Goal: Task Accomplishment & Management: Use online tool/utility

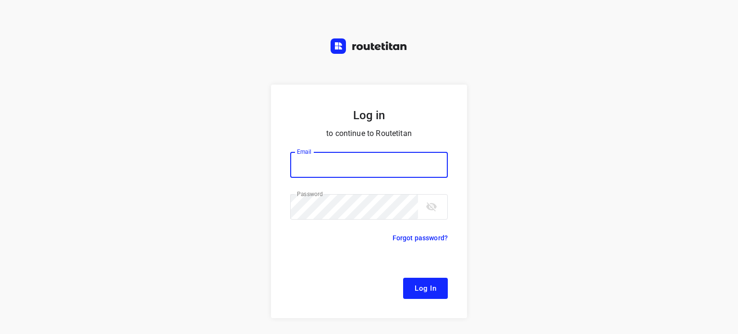
type input "[EMAIL_ADDRESS][DOMAIN_NAME]"
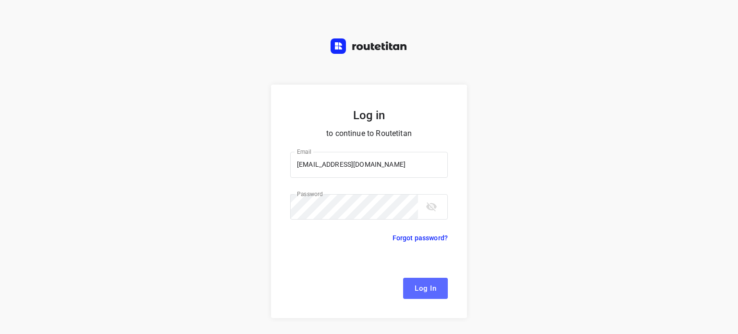
click at [415, 291] on span "Log In" at bounding box center [426, 288] width 22 height 12
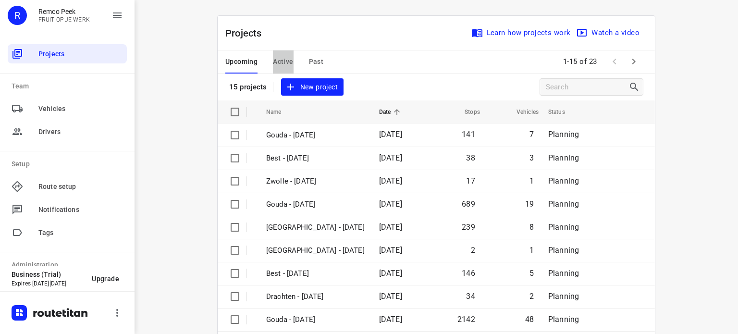
click at [279, 63] on span "Active" at bounding box center [283, 62] width 20 height 12
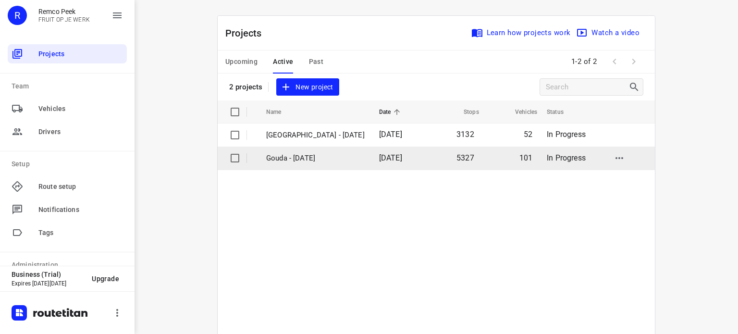
click at [291, 159] on p "Gouda - [DATE]" at bounding box center [315, 158] width 99 height 11
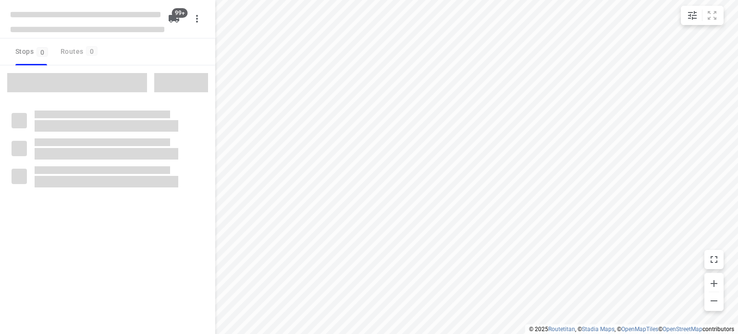
checkbox input "true"
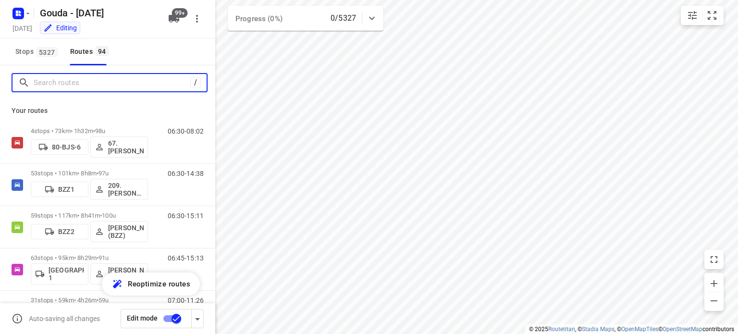
click at [79, 77] on input "Search routes" at bounding box center [112, 82] width 157 height 15
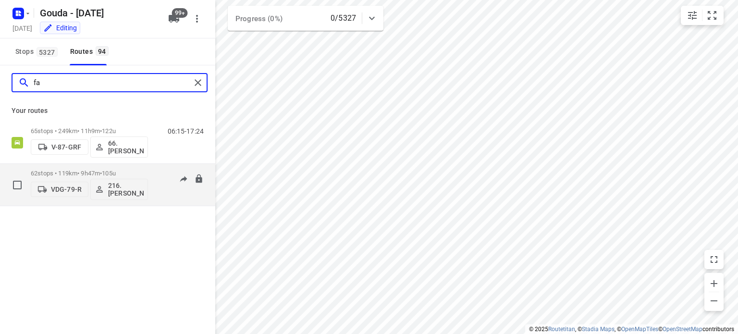
type input "fa"
click at [88, 170] on p "62 stops • 119km • 9h47m • 105u" at bounding box center [89, 173] width 117 height 7
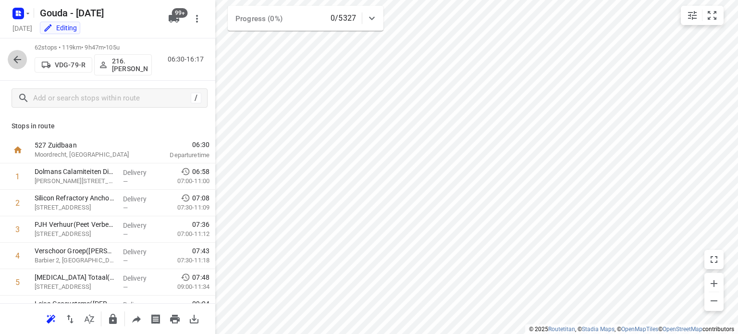
click at [17, 62] on icon "button" at bounding box center [17, 60] width 8 height 8
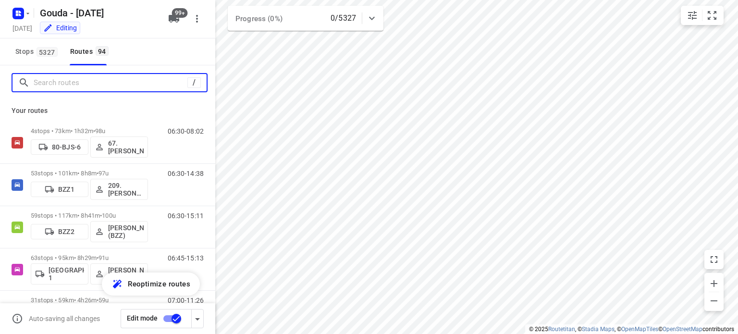
click at [86, 80] on input "Search routes" at bounding box center [111, 82] width 154 height 15
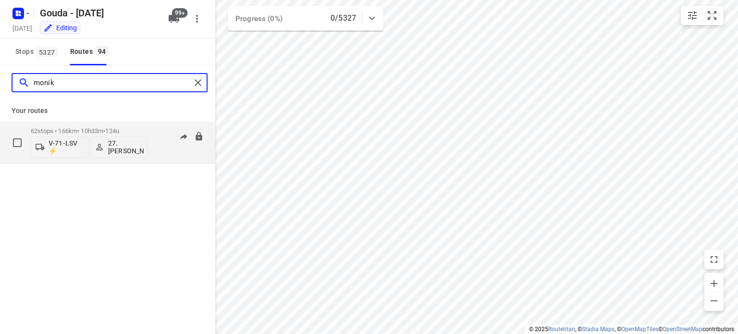
type input "monik"
click at [105, 132] on span "•" at bounding box center [104, 130] width 2 height 7
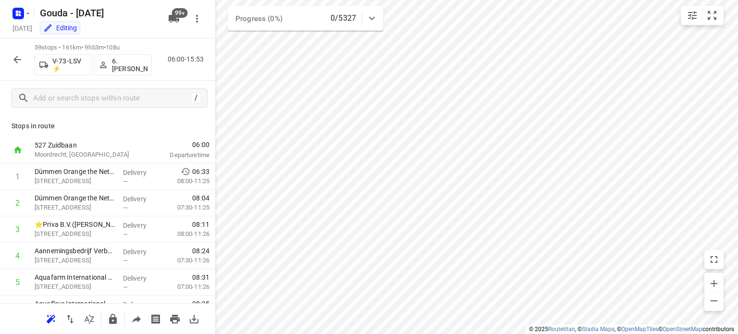
click at [15, 57] on icon "button" at bounding box center [17, 60] width 8 height 8
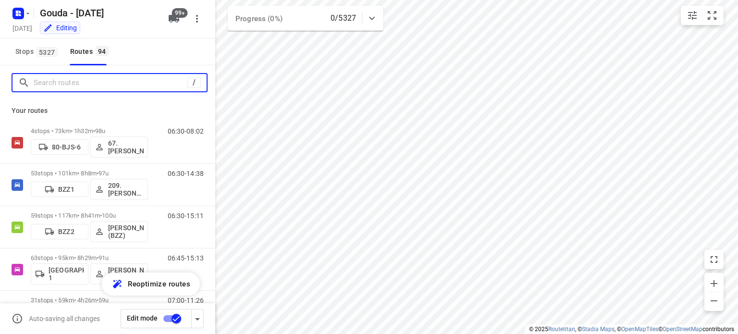
click at [65, 79] on input "Search routes" at bounding box center [111, 82] width 154 height 15
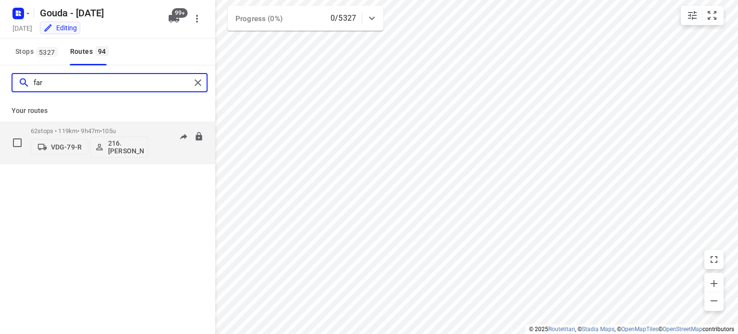
type input "far"
click at [113, 130] on span "105u" at bounding box center [109, 130] width 14 height 7
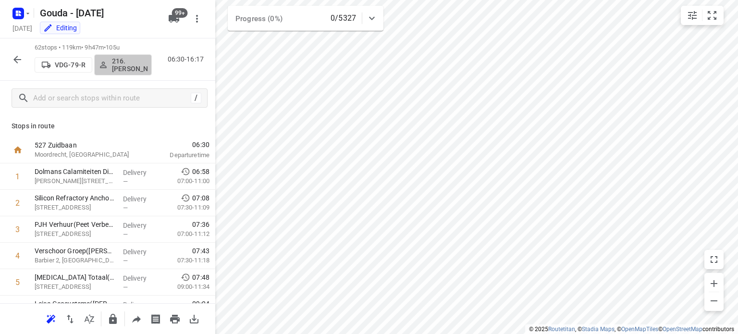
click at [122, 67] on p "216.[PERSON_NAME]" at bounding box center [130, 64] width 36 height 15
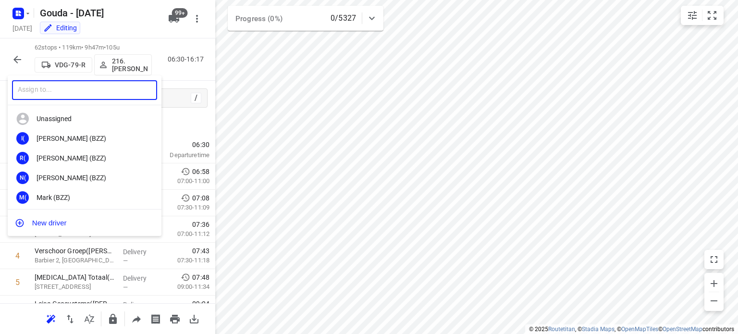
click at [81, 91] on input "text" at bounding box center [84, 90] width 145 height 20
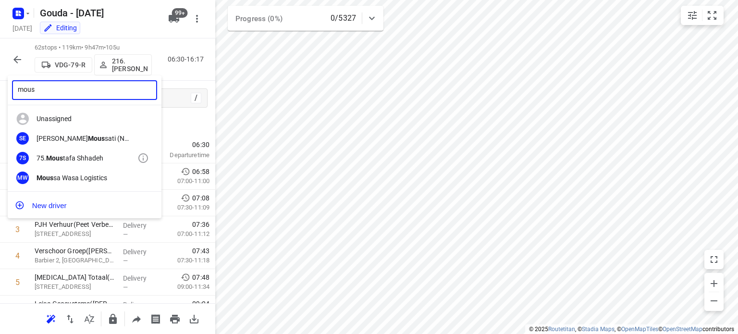
type input "mous"
click at [79, 155] on div "75. Mous tafa Shhadeh" at bounding box center [87, 158] width 101 height 8
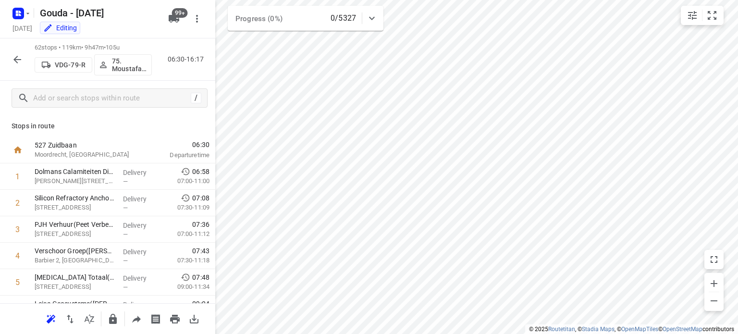
click at [17, 54] on icon "button" at bounding box center [18, 60] width 12 height 12
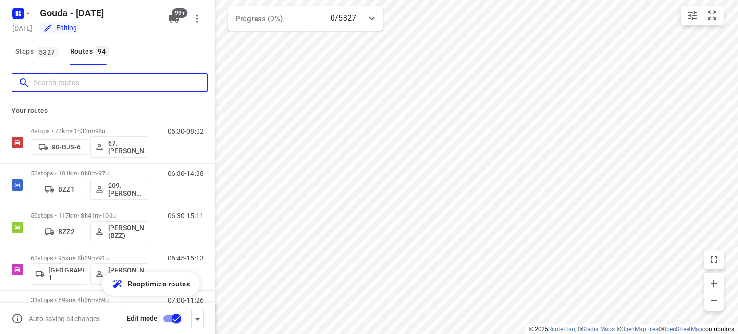
click at [73, 86] on input "Search routes" at bounding box center [120, 82] width 173 height 15
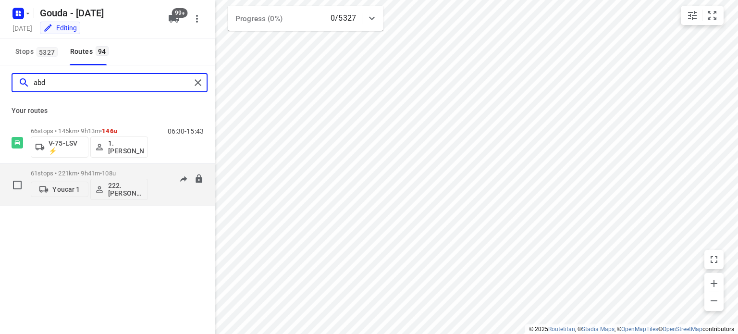
type input "abd"
click at [76, 170] on p "61 stops • 221km • 9h41m • 108u" at bounding box center [89, 173] width 117 height 7
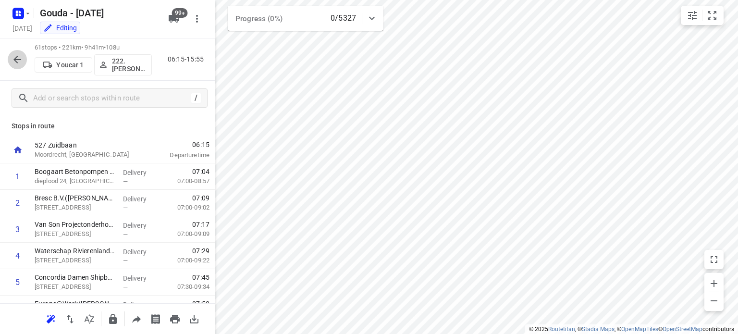
click at [22, 64] on icon "button" at bounding box center [18, 60] width 12 height 12
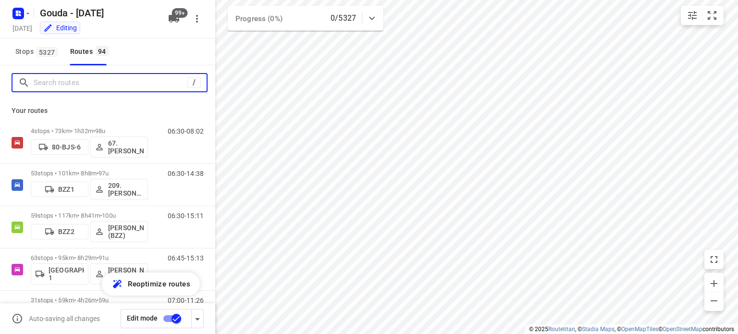
click at [84, 80] on input "Search routes" at bounding box center [111, 82] width 154 height 15
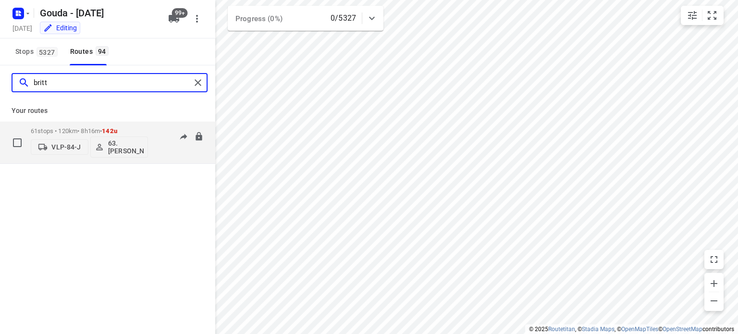
type input "britt"
click at [75, 129] on p "61 stops • 120km • 8h16m • 142u" at bounding box center [89, 130] width 117 height 7
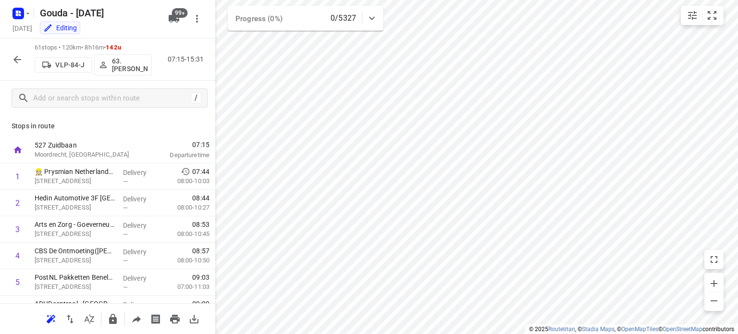
click at [13, 59] on icon "button" at bounding box center [18, 60] width 12 height 12
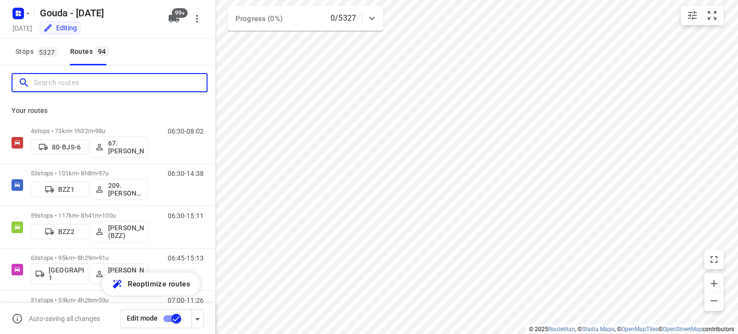
click at [93, 83] on input "Search routes" at bounding box center [120, 82] width 173 height 15
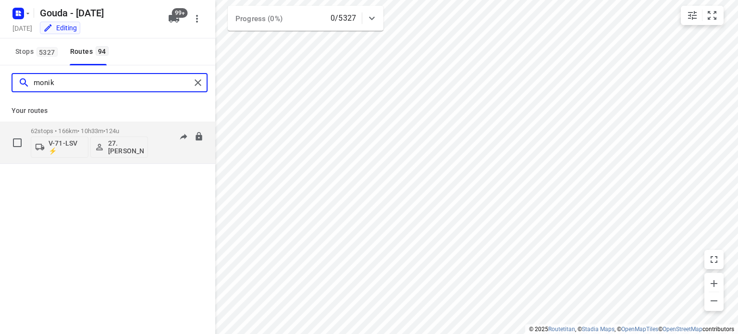
type input "monik"
click at [122, 146] on p "27.[PERSON_NAME]" at bounding box center [126, 146] width 36 height 15
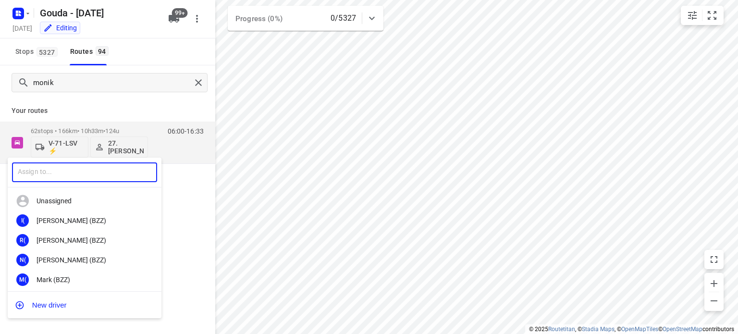
click at [76, 170] on input "text" at bounding box center [84, 172] width 145 height 20
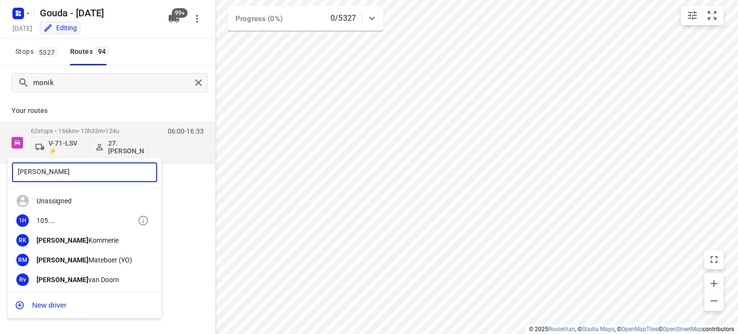
type input "[PERSON_NAME]"
click at [73, 218] on div "105. [PERSON_NAME]" at bounding box center [87, 221] width 101 height 8
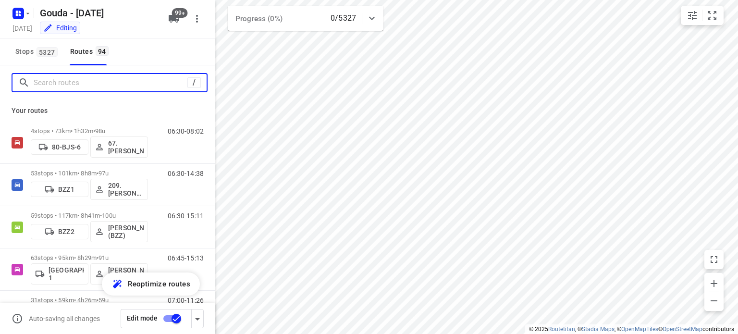
click at [65, 84] on input "Search routes" at bounding box center [111, 82] width 154 height 15
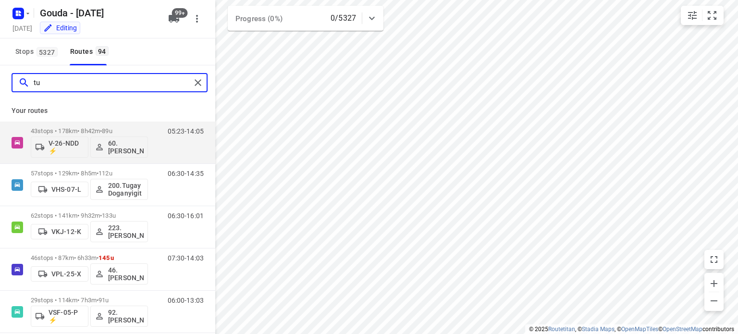
type input "t"
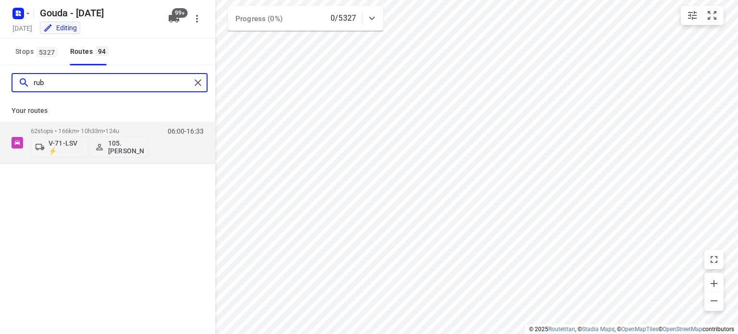
type input "rub"
click at [51, 80] on input "rub" at bounding box center [112, 82] width 157 height 15
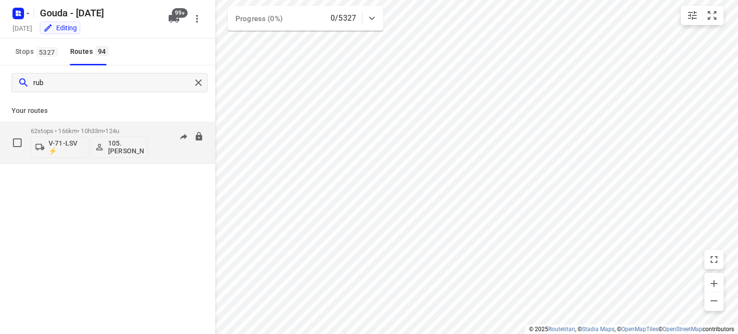
click at [119, 130] on span "124u" at bounding box center [112, 130] width 14 height 7
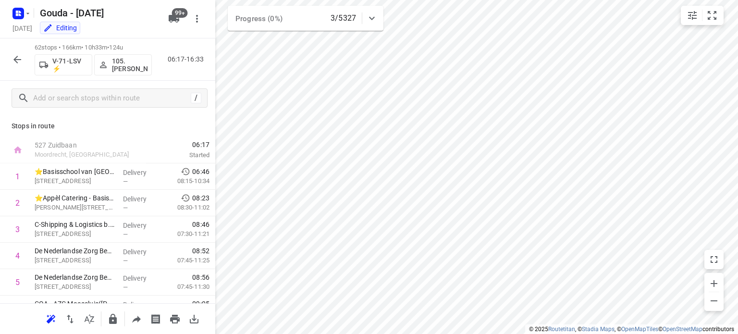
click at [7, 57] on div "62 stops • 166km • 10h33m • 124u V-71-LSV ⚡ 105.[PERSON_NAME] 06:17-16:33" at bounding box center [107, 59] width 215 height 42
click at [16, 59] on icon "button" at bounding box center [18, 60] width 12 height 12
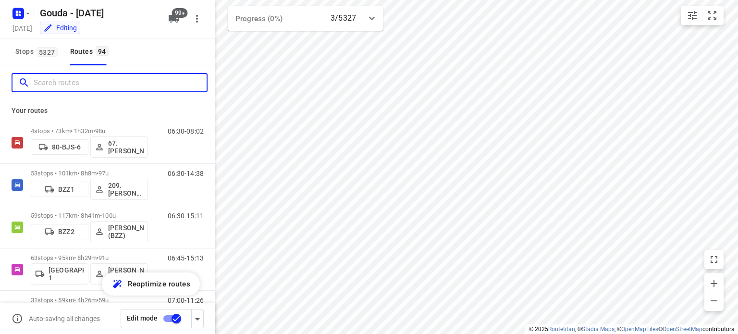
click at [92, 89] on input "Search routes" at bounding box center [120, 82] width 173 height 15
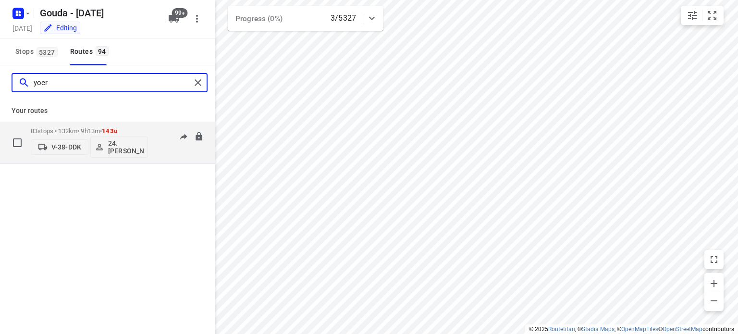
type input "yoer"
click at [123, 149] on p "24. [PERSON_NAME]" at bounding box center [126, 146] width 36 height 15
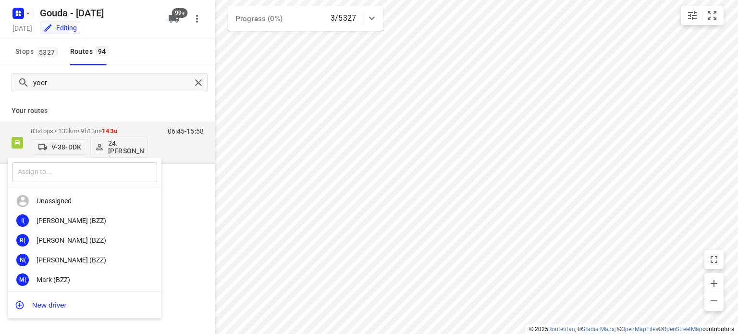
click at [69, 168] on input "text" at bounding box center [84, 172] width 145 height 20
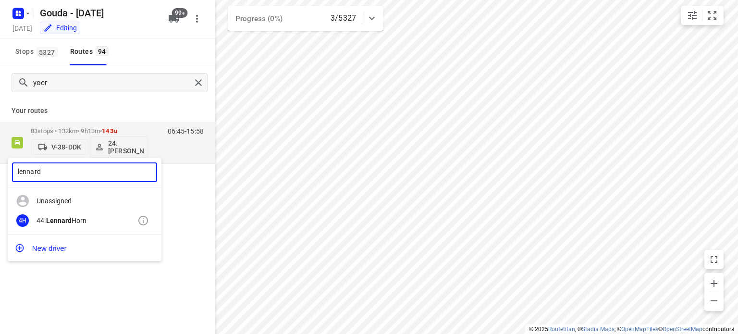
type input "lennard"
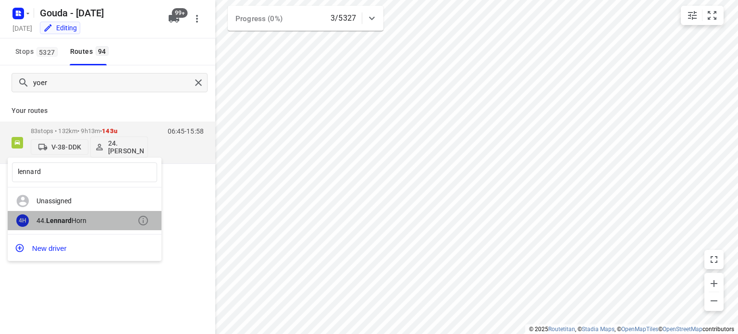
click at [59, 220] on b "Lennard" at bounding box center [58, 221] width 25 height 8
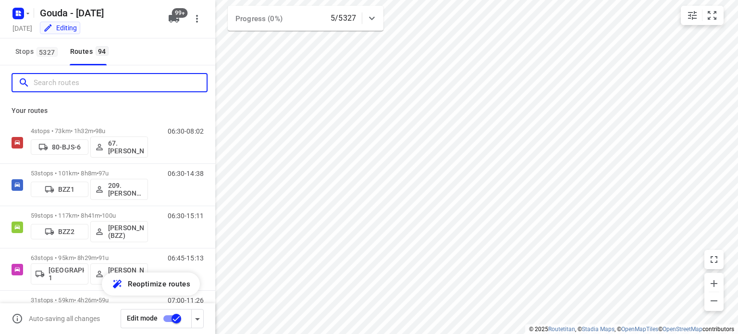
click at [110, 75] on input "Search routes" at bounding box center [120, 82] width 173 height 15
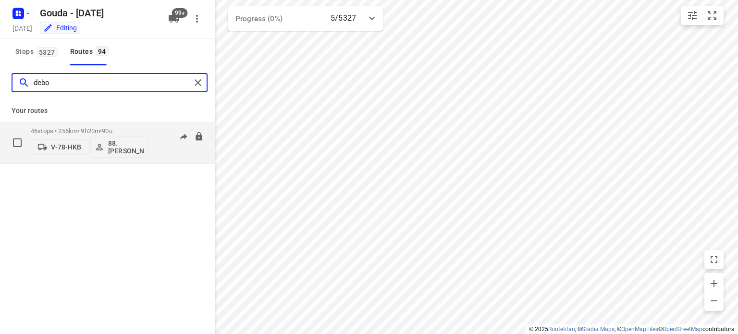
type input "debo"
click at [98, 130] on p "46 stops • 256km • 9h20m • 90u" at bounding box center [89, 130] width 117 height 7
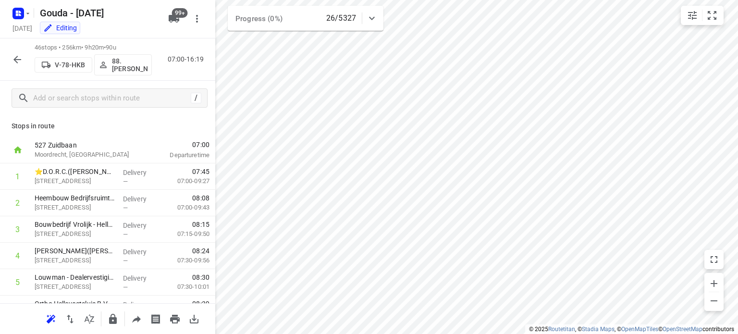
click at [10, 57] on button "button" at bounding box center [17, 59] width 19 height 19
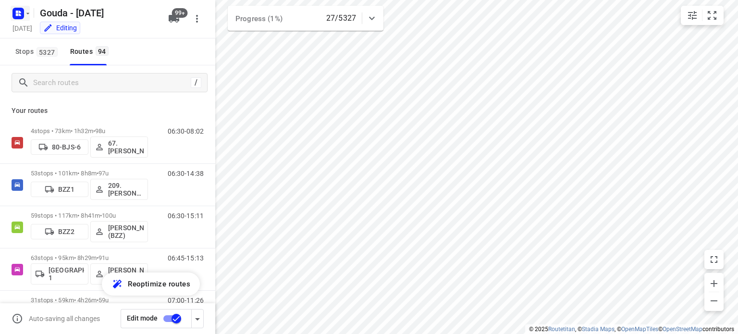
click at [28, 13] on icon "button" at bounding box center [27, 12] width 3 height 1
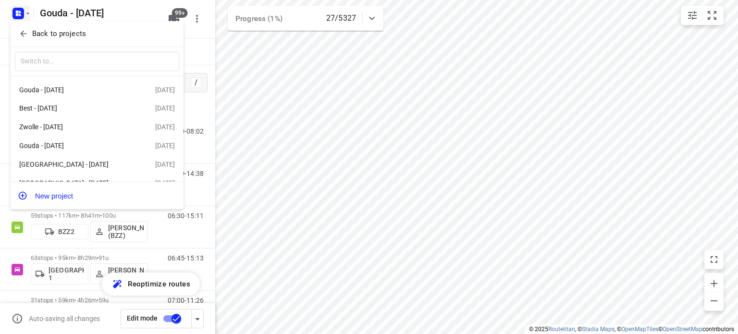
click at [32, 25] on div "Back to projects" at bounding box center [97, 34] width 173 height 26
click at [32, 32] on p "Back to projects" at bounding box center [59, 33] width 54 height 11
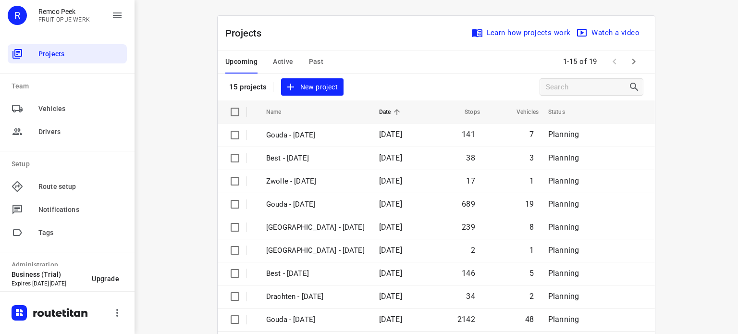
click at [268, 58] on div "Upcoming Active Past" at bounding box center [281, 61] width 113 height 23
click at [273, 59] on span "Active" at bounding box center [283, 62] width 20 height 12
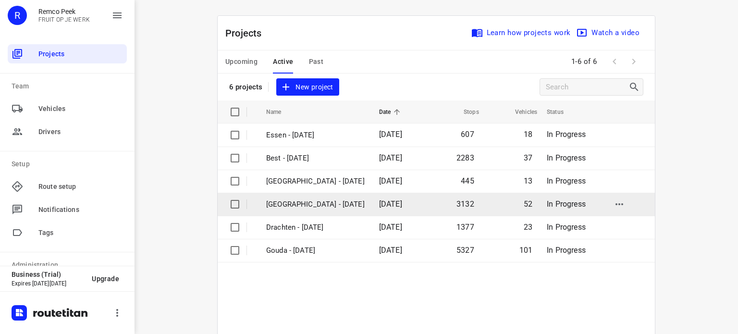
click at [292, 203] on p "[GEOGRAPHIC_DATA] - [DATE]" at bounding box center [315, 204] width 99 height 11
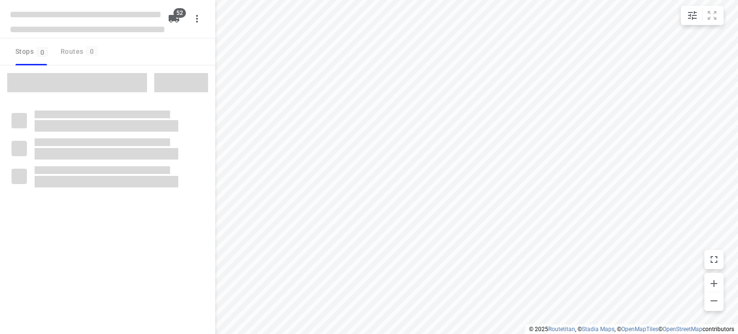
checkbox input "true"
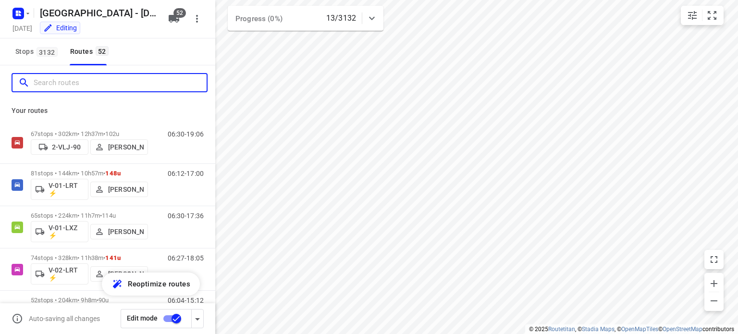
click at [108, 83] on input "Search routes" at bounding box center [120, 82] width 173 height 15
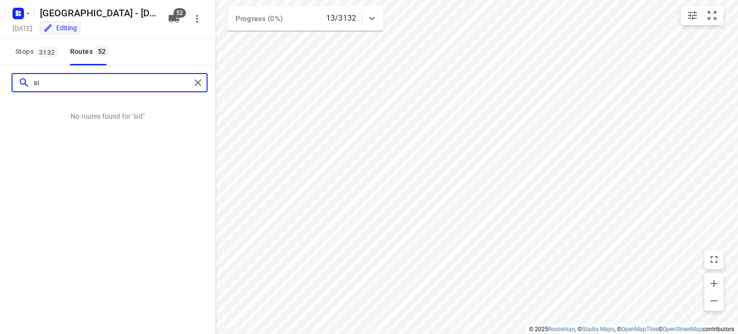
type input "s"
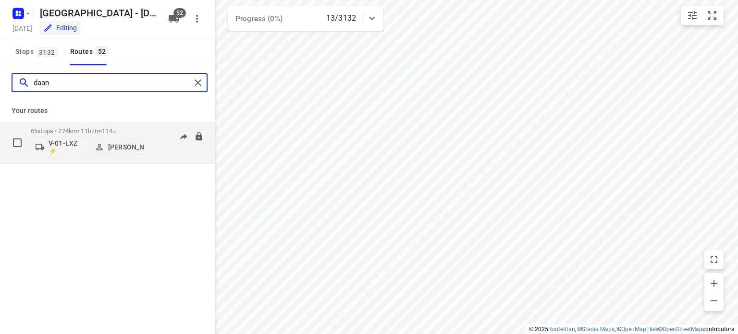
type input "daan"
click at [87, 130] on p "65 stops • 224km • 11h7m • 114u" at bounding box center [89, 130] width 117 height 7
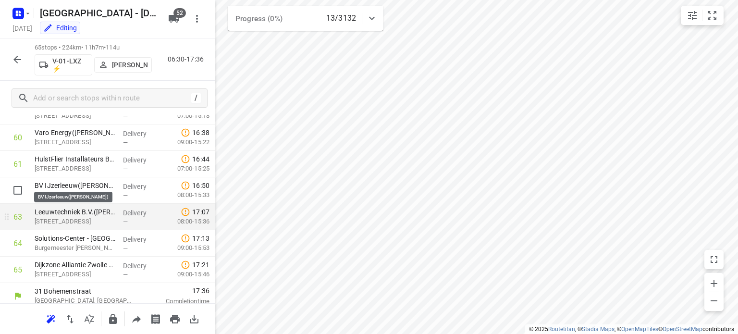
scroll to position [1605, 0]
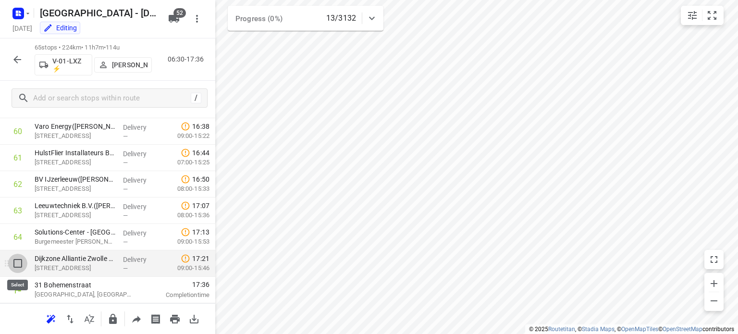
click at [17, 264] on input "checkbox" at bounding box center [17, 263] width 19 height 19
checkbox input "true"
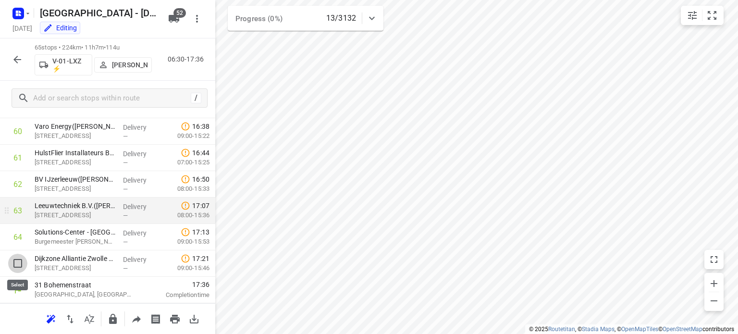
scroll to position [1601, 0]
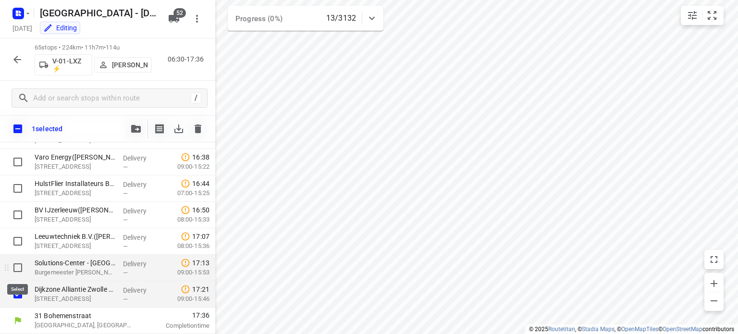
click at [17, 268] on input "checkbox" at bounding box center [17, 267] width 19 height 19
checkbox input "true"
click at [174, 17] on icon "button" at bounding box center [174, 19] width 11 height 8
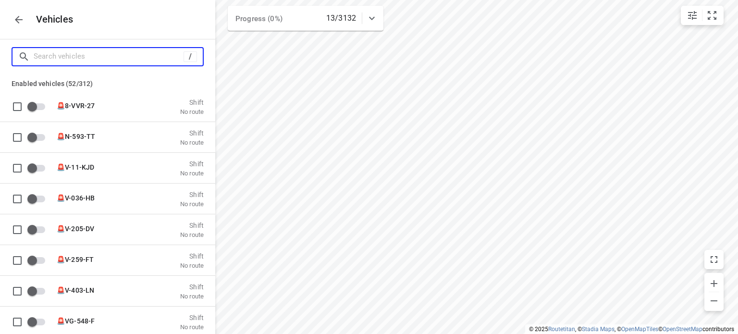
click at [71, 59] on input "Search vehicles" at bounding box center [109, 56] width 150 height 15
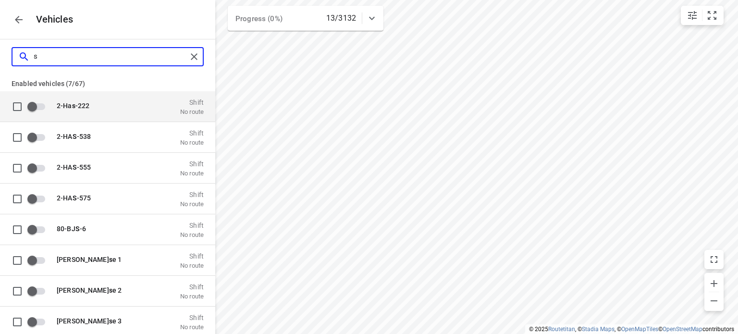
type input "sp"
checkbox input "true"
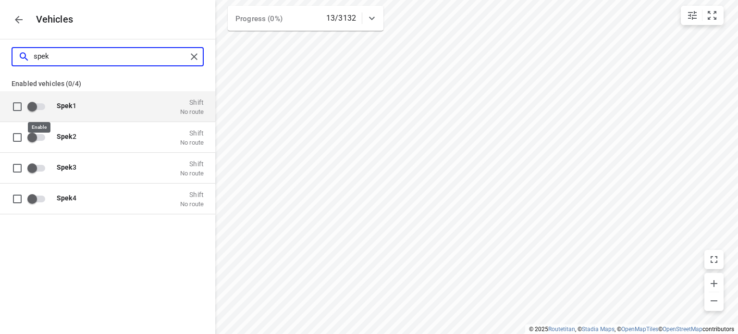
type input "spek"
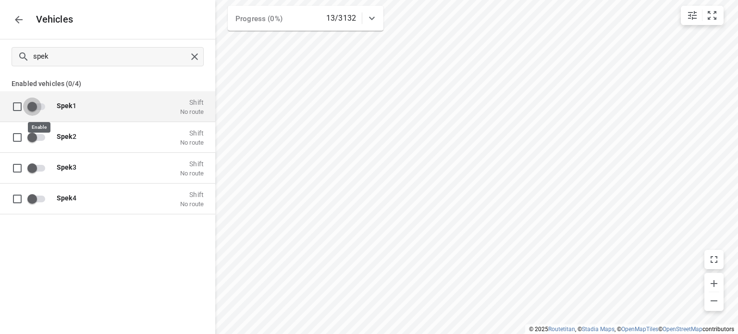
click at [42, 108] on input "grid" at bounding box center [32, 106] width 55 height 18
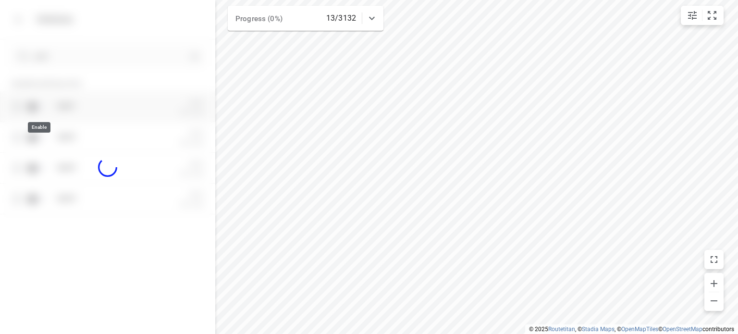
checkbox input "true"
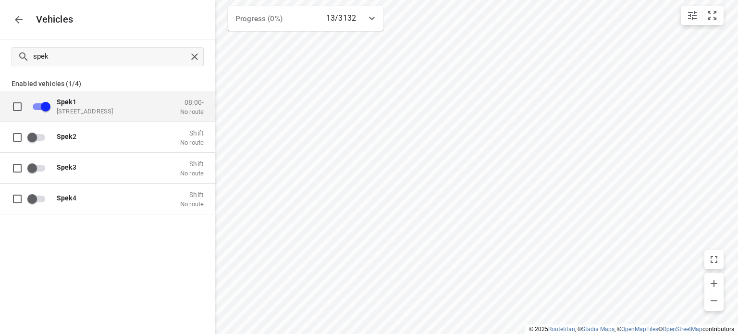
click at [22, 14] on icon "button" at bounding box center [19, 20] width 12 height 12
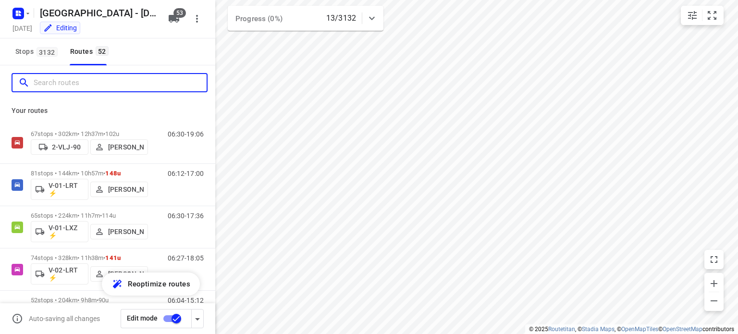
click at [86, 82] on input "Search routes" at bounding box center [120, 82] width 173 height 15
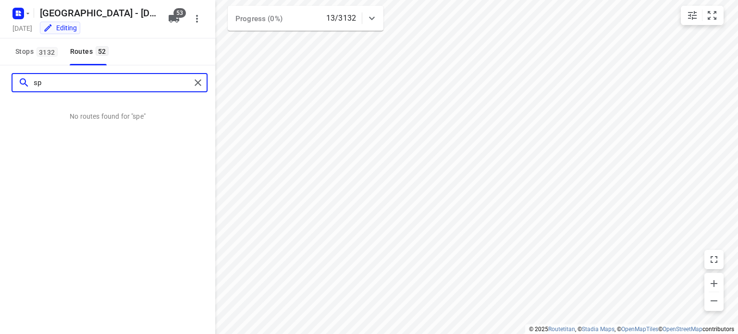
type input "s"
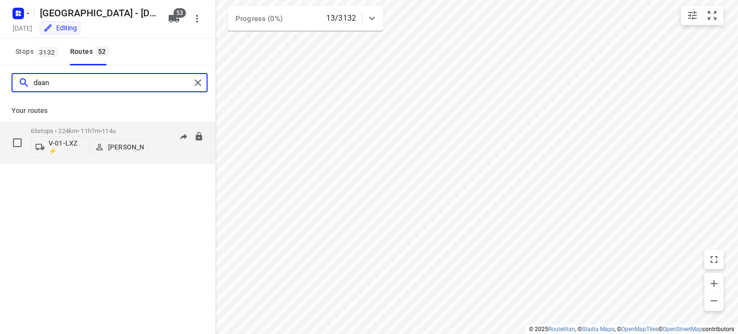
type input "daan"
click at [89, 131] on p "65 stops • 224km • 11h7m • 114u" at bounding box center [89, 130] width 117 height 7
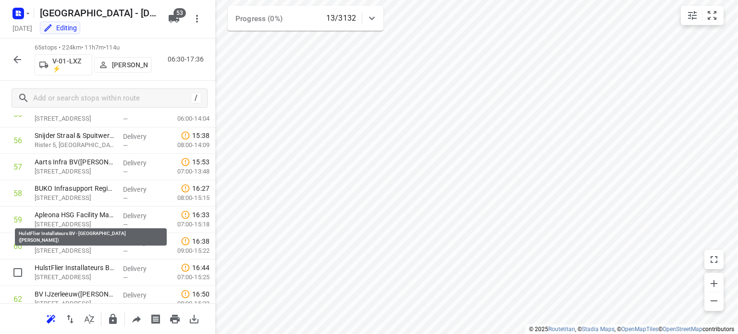
scroll to position [1605, 0]
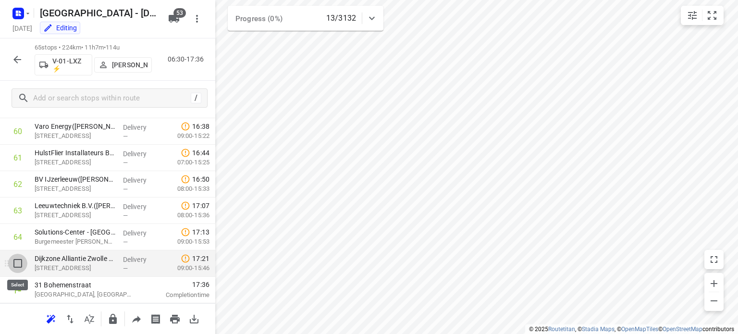
click at [17, 264] on input "checkbox" at bounding box center [17, 263] width 19 height 19
checkbox input "true"
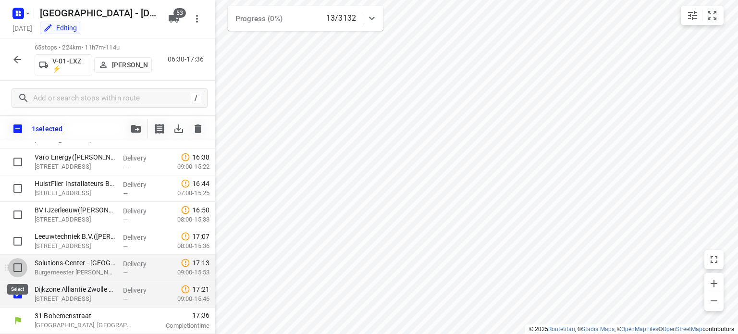
click at [16, 262] on input "checkbox" at bounding box center [17, 267] width 19 height 19
checkbox input "true"
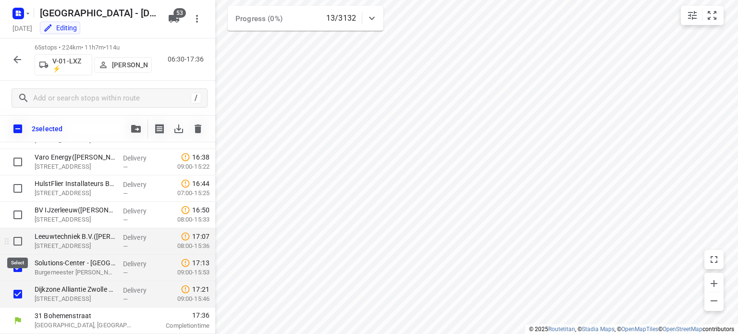
click at [19, 240] on input "checkbox" at bounding box center [17, 241] width 19 height 19
checkbox input "true"
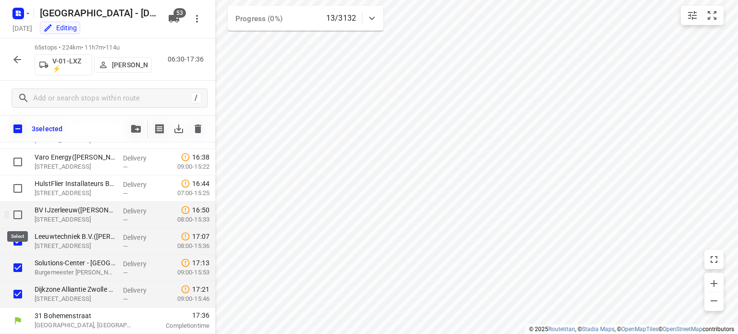
click at [18, 218] on input "checkbox" at bounding box center [17, 214] width 19 height 19
checkbox input "true"
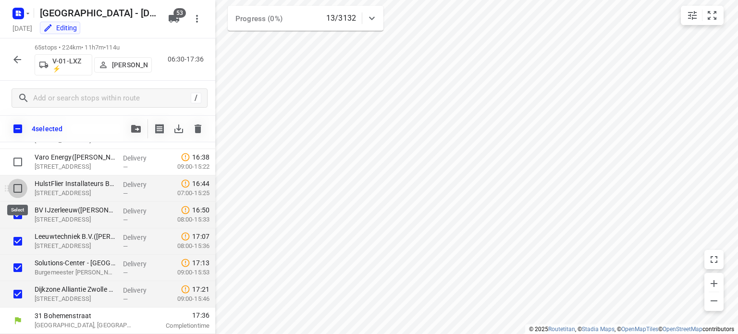
click at [16, 189] on input "checkbox" at bounding box center [17, 188] width 19 height 19
checkbox input "true"
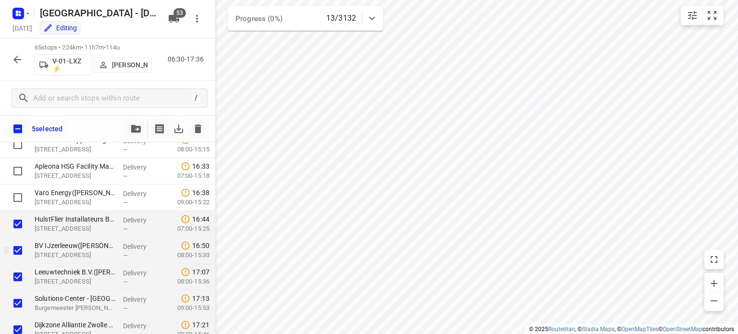
scroll to position [1553, 0]
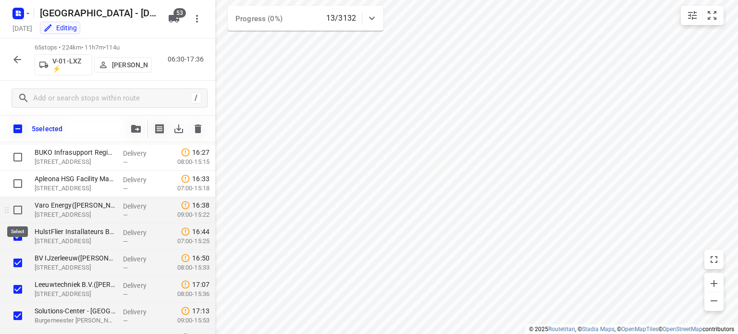
click at [17, 210] on input "checkbox" at bounding box center [17, 209] width 19 height 19
checkbox input "true"
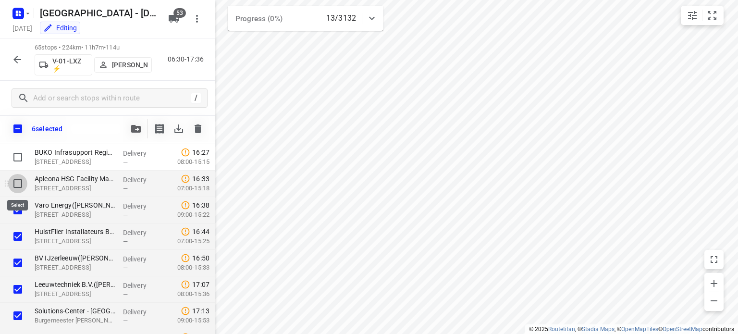
click at [17, 183] on input "checkbox" at bounding box center [17, 183] width 19 height 19
checkbox input "true"
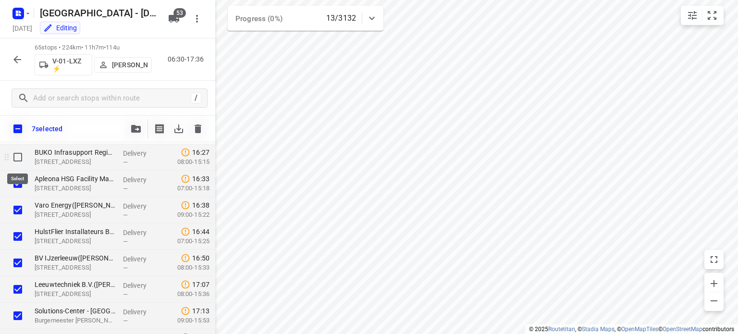
click at [18, 157] on input "checkbox" at bounding box center [17, 157] width 19 height 19
checkbox input "true"
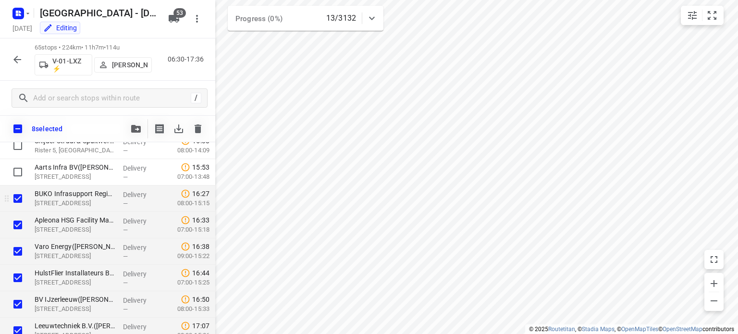
scroll to position [1505, 0]
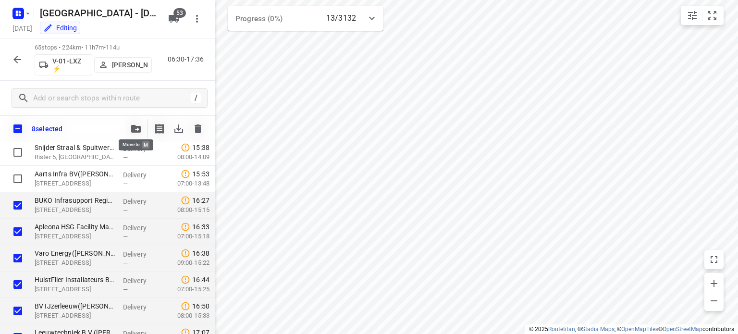
click at [135, 125] on icon "button" at bounding box center [136, 129] width 10 height 8
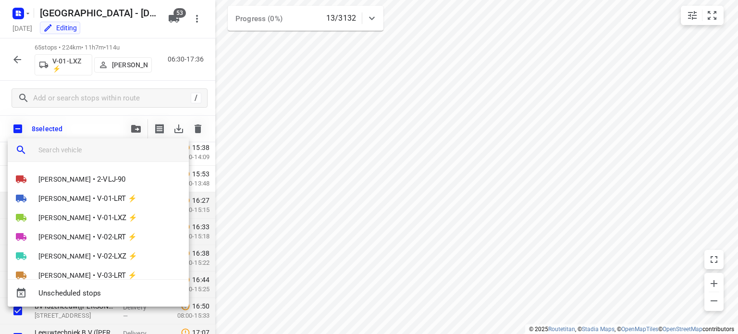
click at [89, 150] on input "search vehicle" at bounding box center [109, 150] width 143 height 14
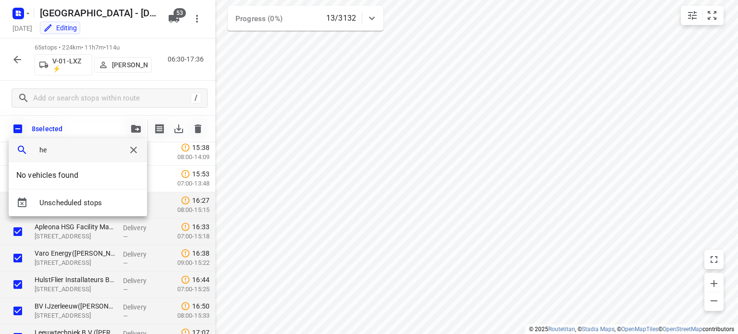
type input "h"
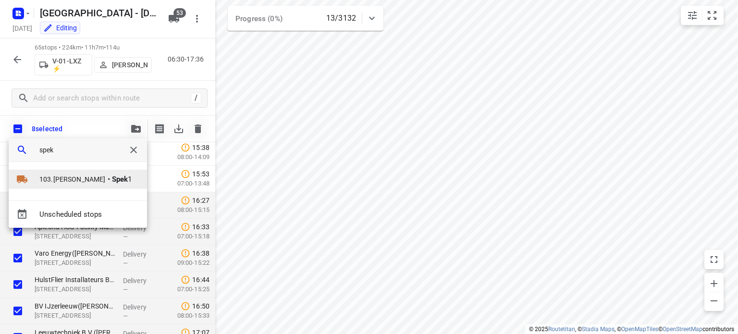
type input "spek"
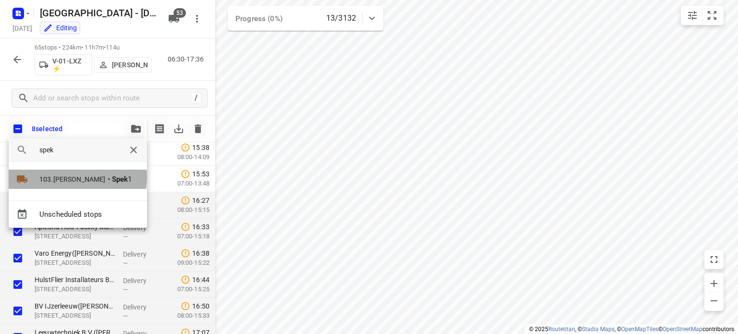
click at [75, 177] on span "103.[PERSON_NAME]" at bounding box center [72, 179] width 66 height 10
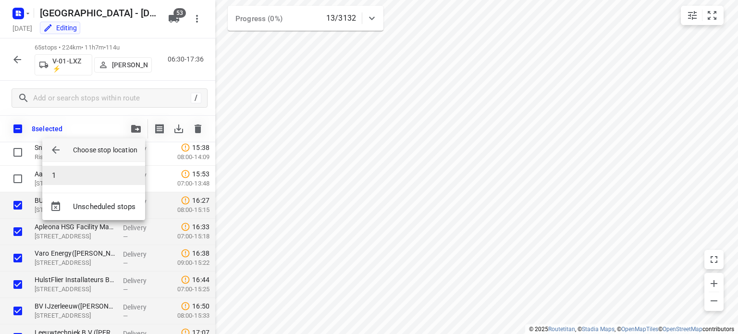
click at [81, 176] on li "1" at bounding box center [93, 175] width 103 height 19
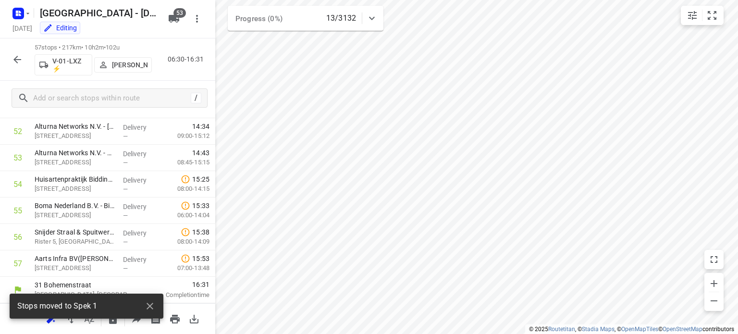
scroll to position [1394, 0]
click at [16, 58] on icon "button" at bounding box center [18, 60] width 12 height 12
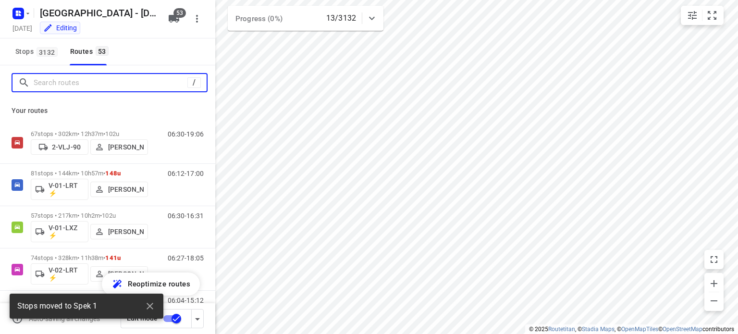
click at [79, 83] on input "Search routes" at bounding box center [111, 82] width 154 height 15
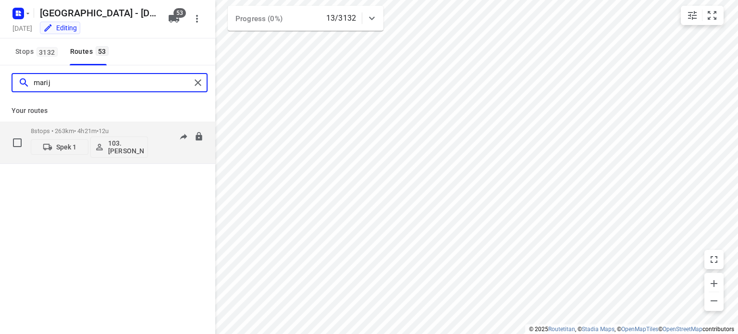
type input "marij"
click at [123, 149] on p "103.[PERSON_NAME]" at bounding box center [126, 146] width 36 height 15
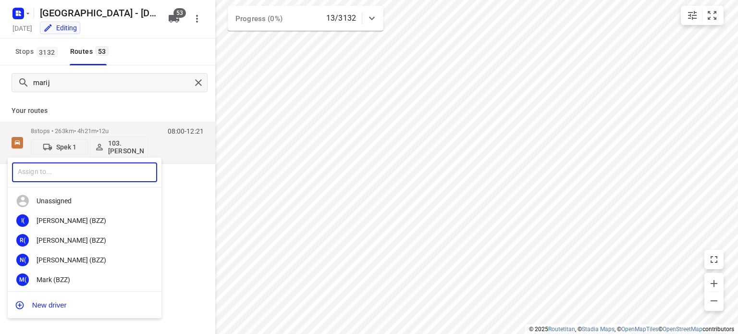
click at [92, 165] on input "text" at bounding box center [84, 172] width 145 height 20
type input "henr"
click at [74, 238] on div "Henr y Hofmeijer" at bounding box center [87, 241] width 101 height 8
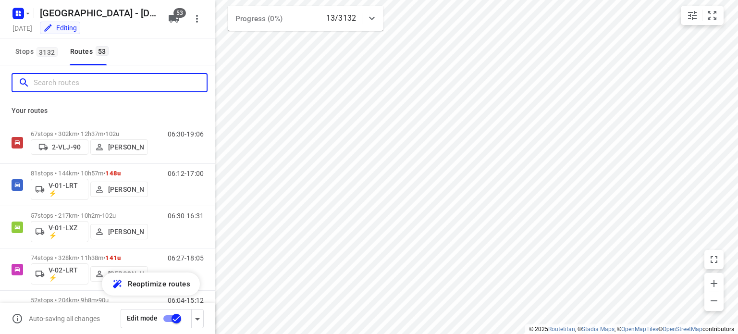
click at [131, 81] on input "Search routes" at bounding box center [120, 82] width 173 height 15
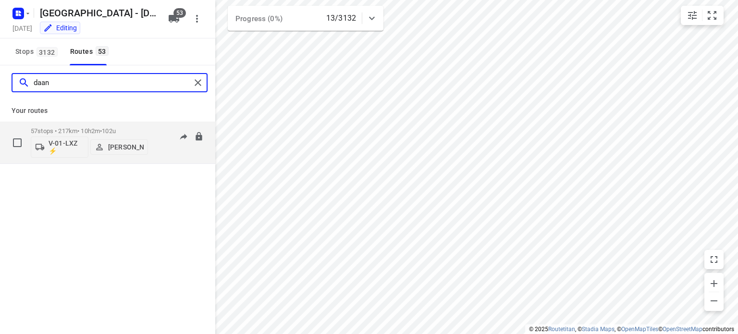
type input "daan"
click at [103, 130] on p "57 stops • 217km • 10h2m • 102u" at bounding box center [89, 130] width 117 height 7
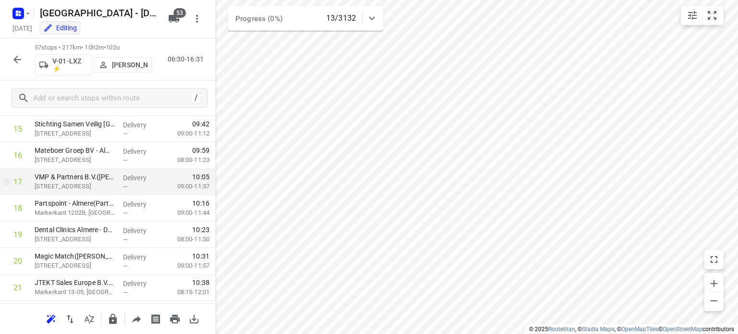
scroll to position [433, 0]
